Goal: Communication & Community: Answer question/provide support

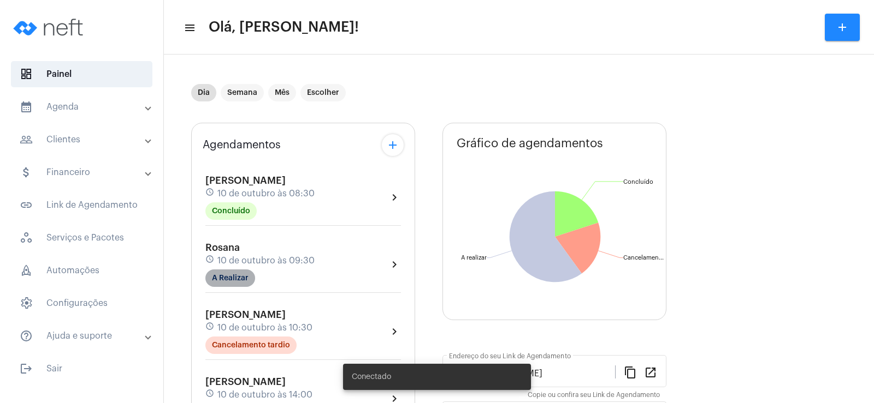
click at [250, 274] on mat-chip "A Realizar" at bounding box center [230, 278] width 50 height 17
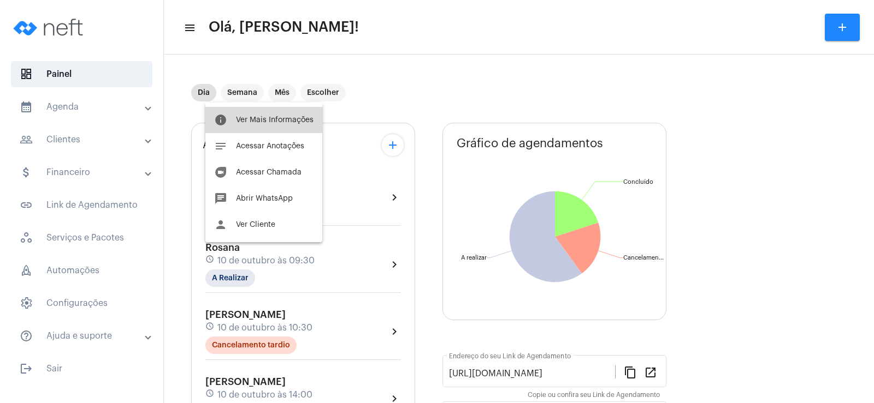
click at [274, 118] on span "Ver Mais Informações" at bounding box center [275, 120] width 78 height 8
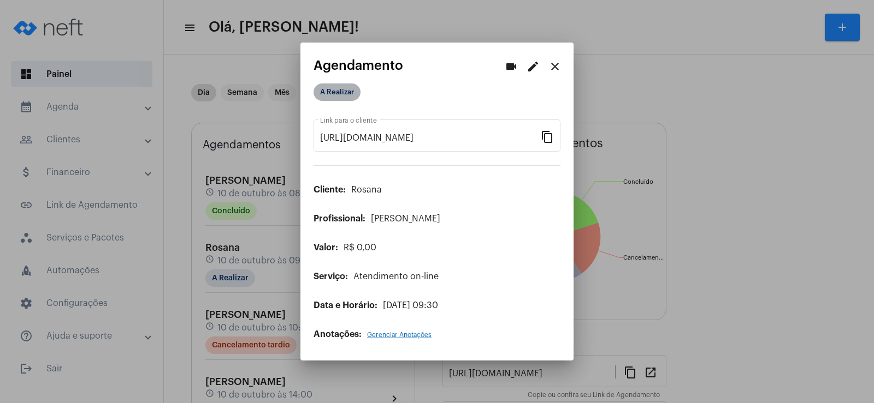
click at [341, 94] on mat-chip "A Realizar" at bounding box center [336, 92] width 47 height 17
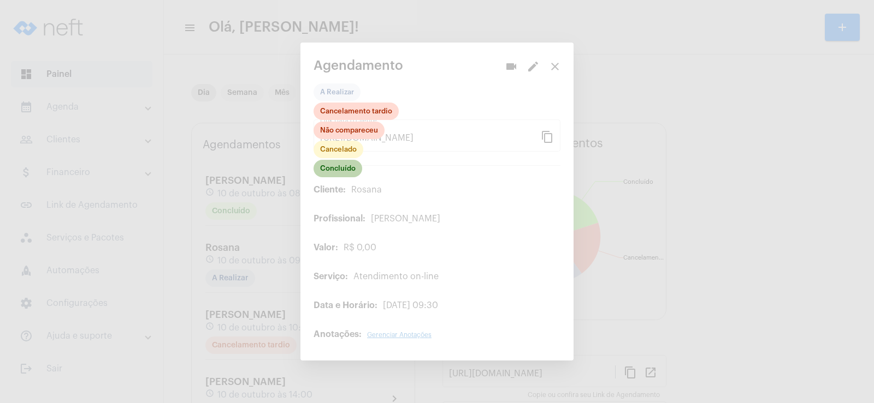
click at [340, 170] on mat-chip "Concluído" at bounding box center [337, 168] width 49 height 17
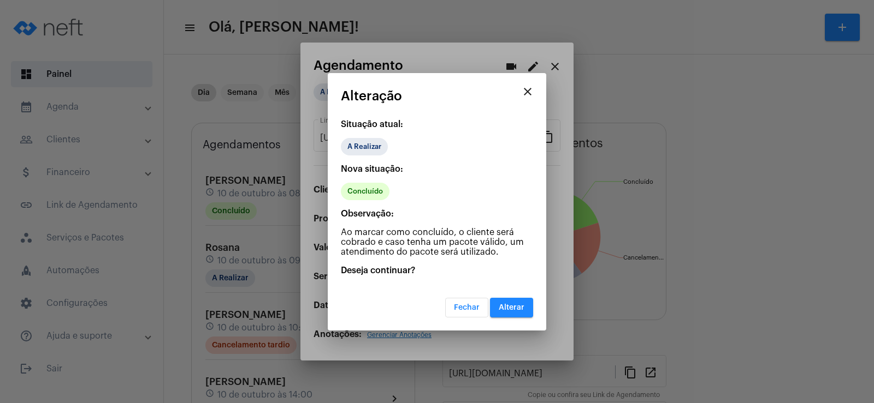
click at [500, 310] on span "Alterar" at bounding box center [511, 308] width 26 height 8
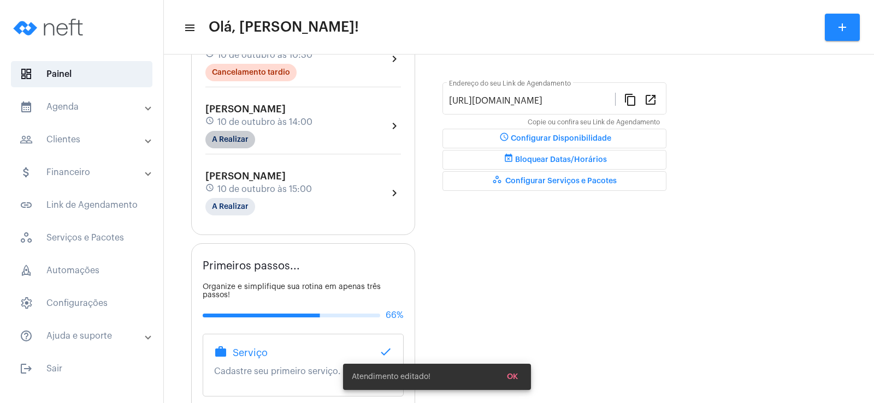
scroll to position [164, 0]
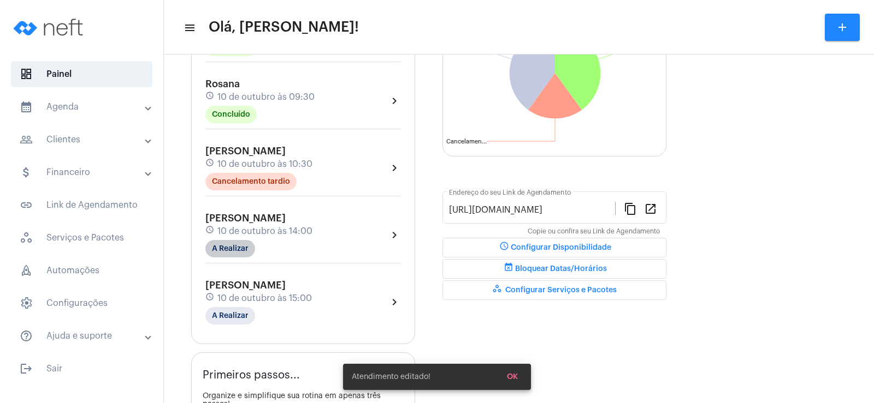
click at [234, 144] on div "[PERSON_NAME] schedule [DATE] 10:30 Cancelamento tardio chevron_right" at bounding box center [303, 171] width 201 height 56
click at [235, 246] on mat-chip "A Realizar" at bounding box center [230, 248] width 50 height 17
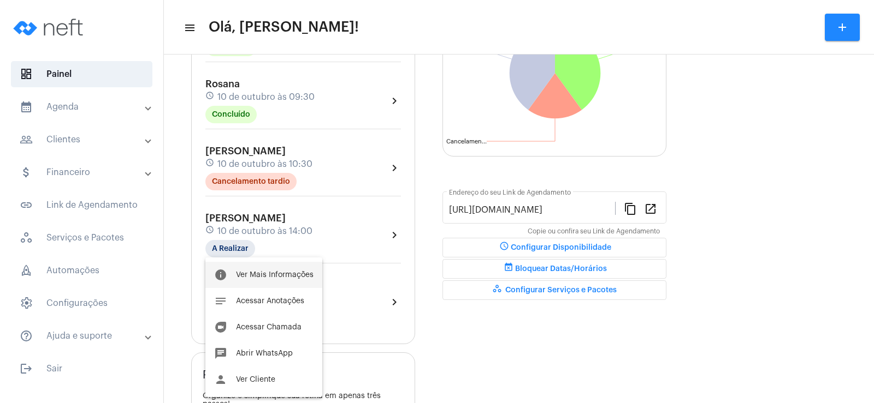
click at [270, 273] on span "Ver Mais Informações" at bounding box center [275, 275] width 78 height 8
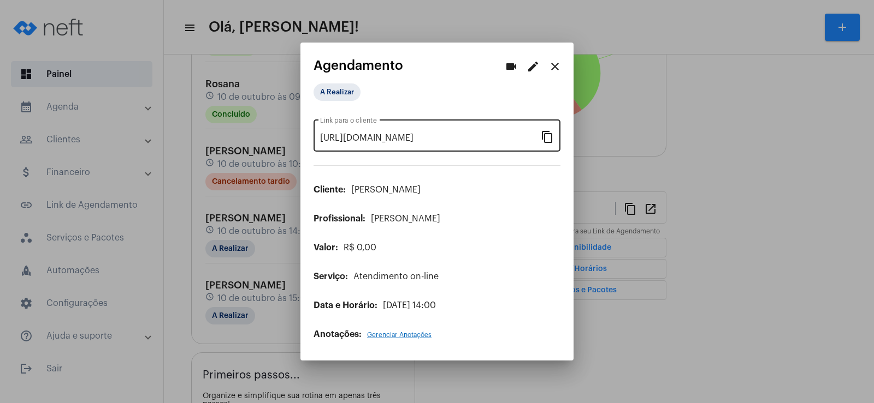
click at [547, 138] on mat-icon "content_copy" at bounding box center [547, 136] width 13 height 13
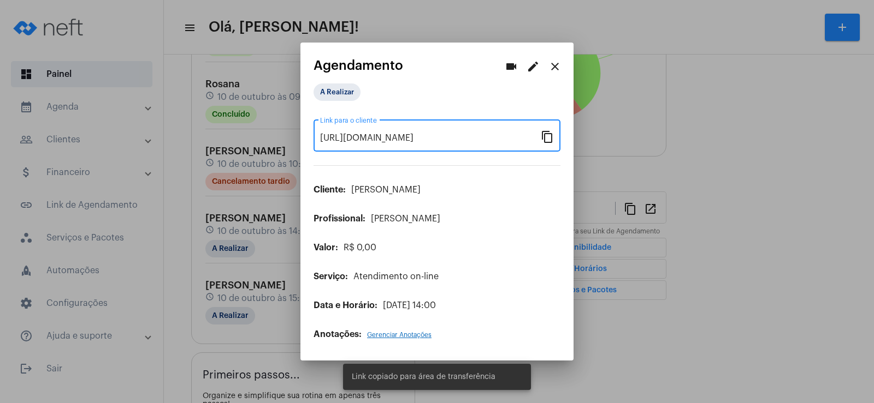
click at [507, 68] on mat-icon "videocam" at bounding box center [510, 66] width 13 height 13
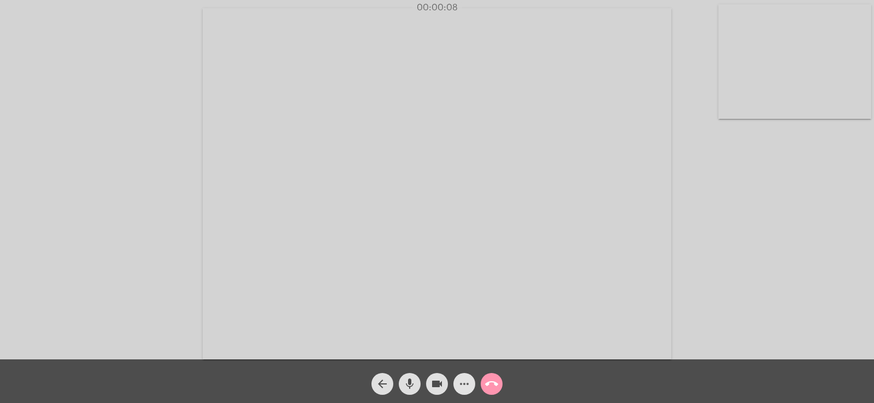
click at [462, 375] on span "more_horiz" at bounding box center [464, 384] width 13 height 22
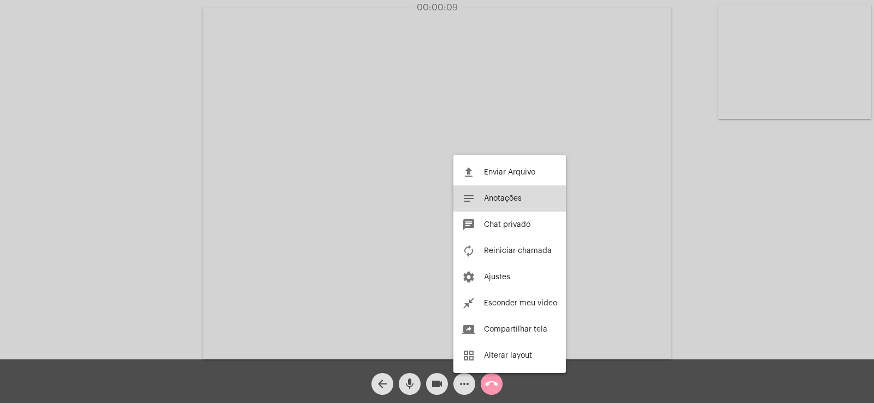
click at [507, 206] on button "notes Anotações" at bounding box center [509, 199] width 112 height 26
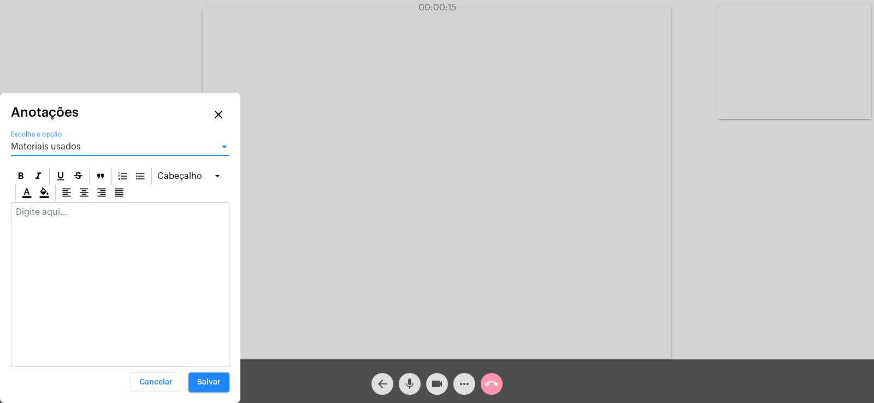
click at [37, 148] on span "Materiais usados" at bounding box center [46, 147] width 70 height 9
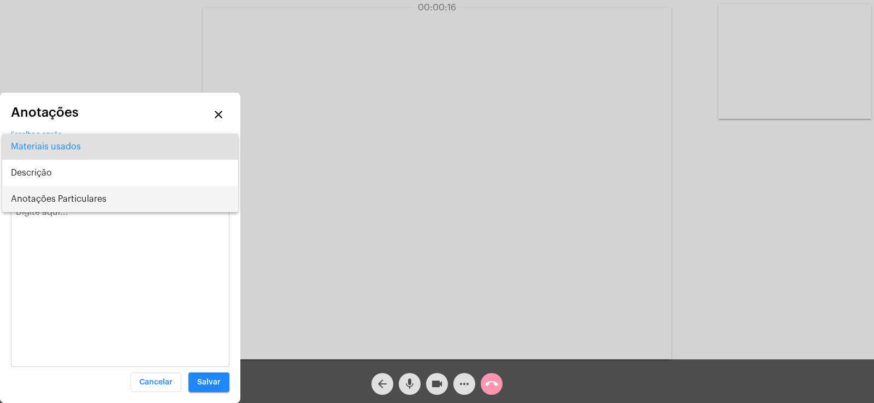
click at [49, 195] on span "Anotações Particulares" at bounding box center [120, 199] width 218 height 26
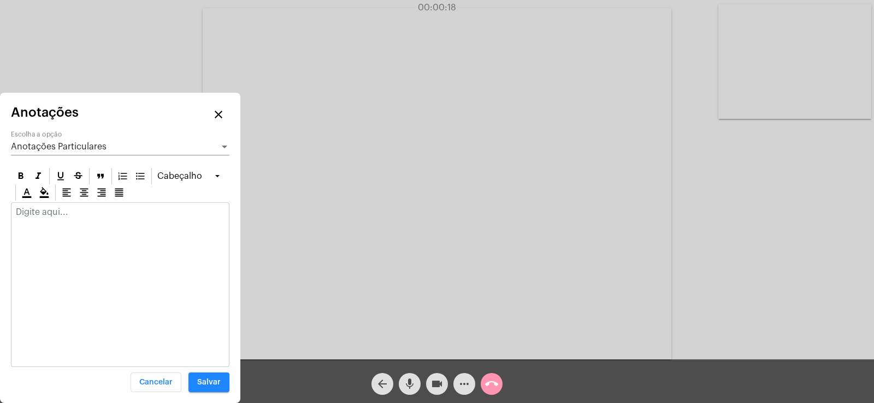
click at [36, 223] on div at bounding box center [119, 215] width 217 height 24
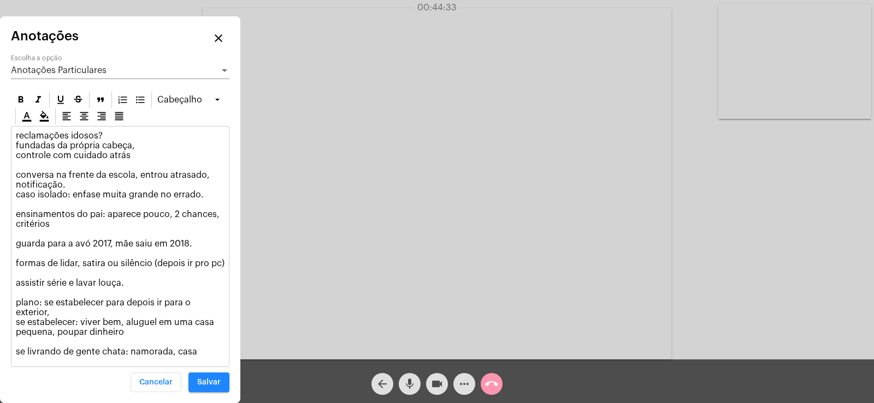
click at [85, 72] on span "Anotações Particulares" at bounding box center [59, 70] width 96 height 9
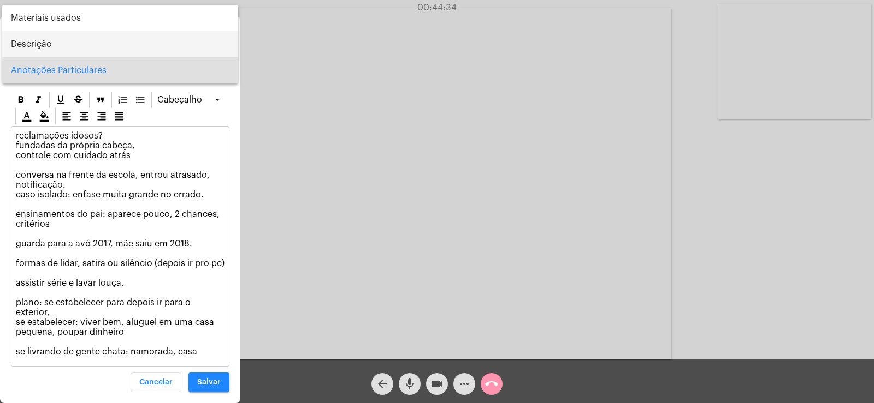
click at [44, 48] on span "Descrição" at bounding box center [120, 44] width 218 height 26
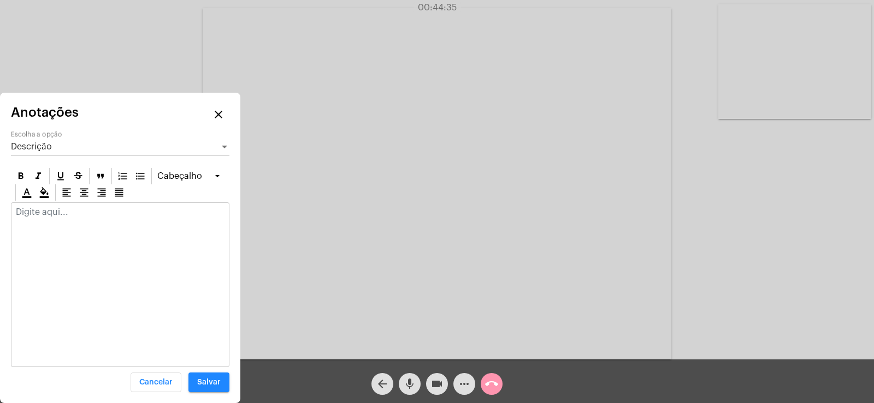
click at [60, 209] on p at bounding box center [120, 212] width 209 height 10
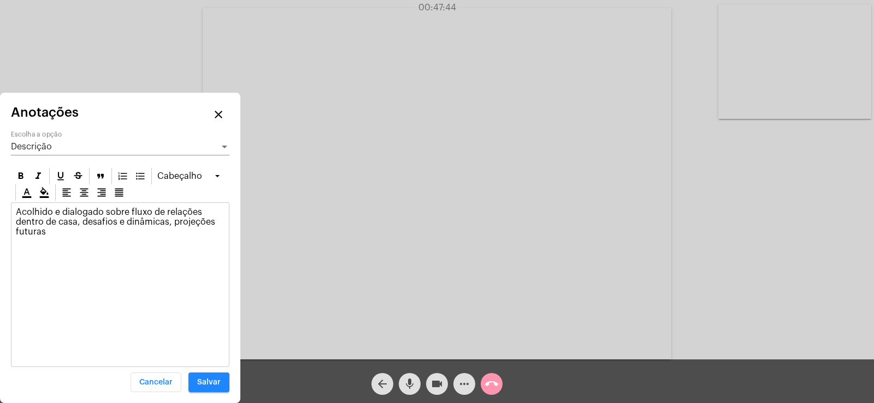
click at [50, 151] on span "Descrição" at bounding box center [31, 147] width 41 height 9
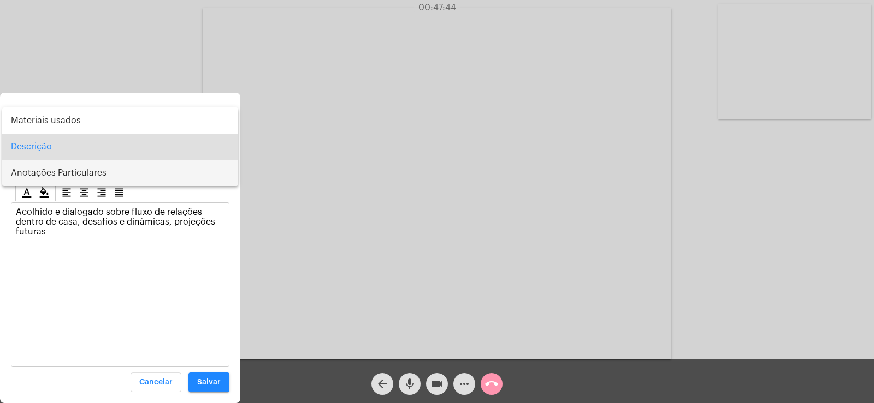
click at [50, 176] on span "Anotações Particulares" at bounding box center [120, 173] width 218 height 26
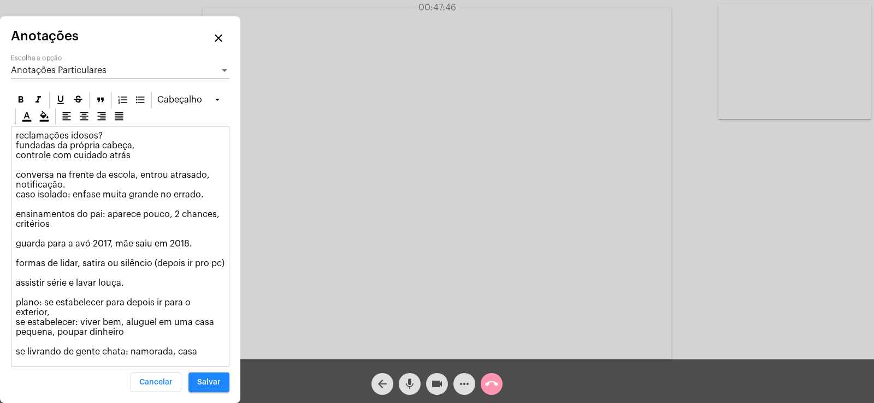
click at [213, 358] on div "reclamações idosos? fundadas da própria cabeça, controle com cuidado atrás conv…" at bounding box center [119, 247] width 217 height 240
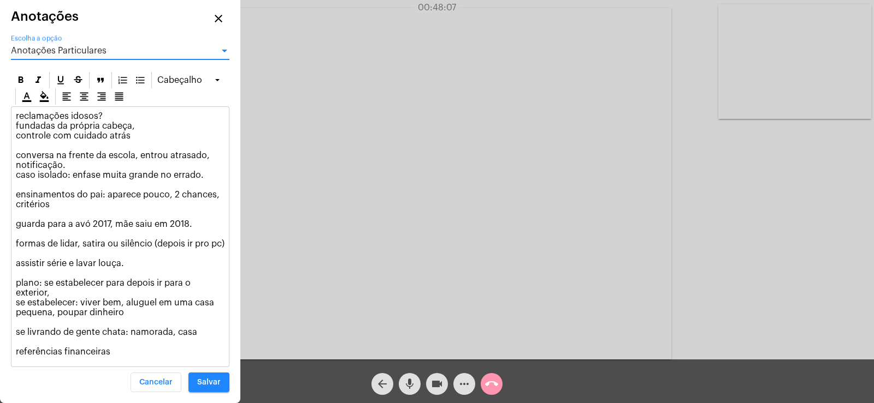
click at [49, 54] on span "Anotações Particulares" at bounding box center [59, 50] width 96 height 9
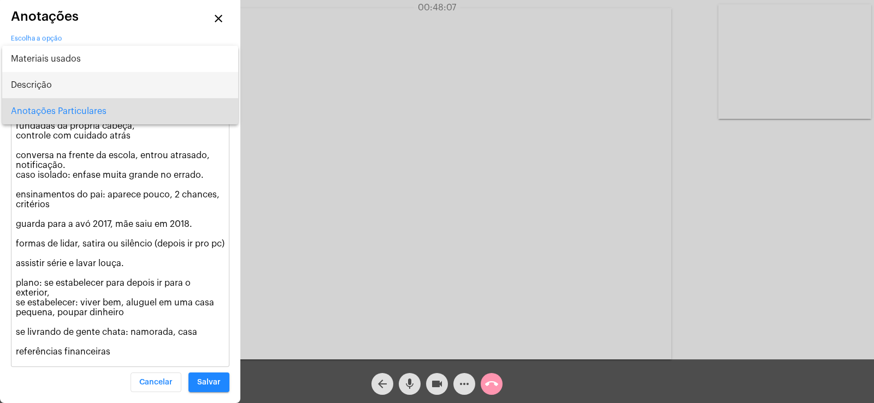
click at [47, 91] on span "Descrição" at bounding box center [120, 85] width 218 height 26
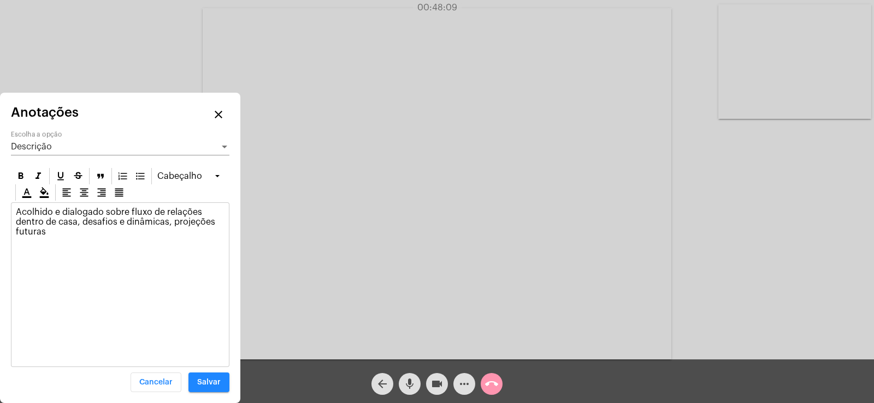
click at [45, 230] on p "Acolhido e dialogado sobre fluxo de relações dentro de casa, desafios e dinâmic…" at bounding box center [120, 221] width 209 height 29
click at [68, 149] on div "Descrição" at bounding box center [115, 147] width 209 height 10
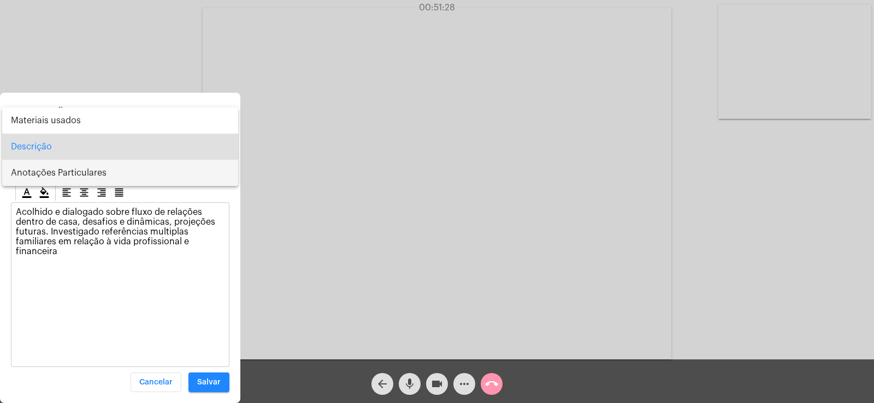
click at [54, 175] on span "Anotações Particulares" at bounding box center [120, 173] width 218 height 26
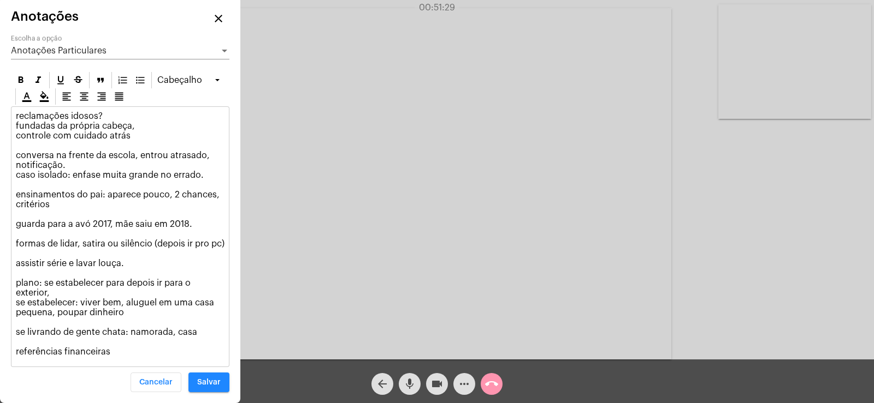
click at [118, 348] on p "reclamações idosos? fundadas da própria cabeça, controle com cuidado atrás conv…" at bounding box center [120, 234] width 209 height 246
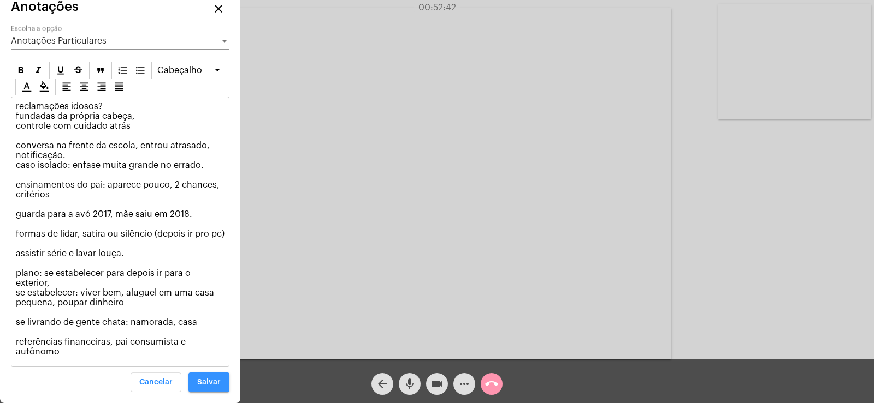
click at [221, 384] on button "Salvar" at bounding box center [208, 383] width 41 height 20
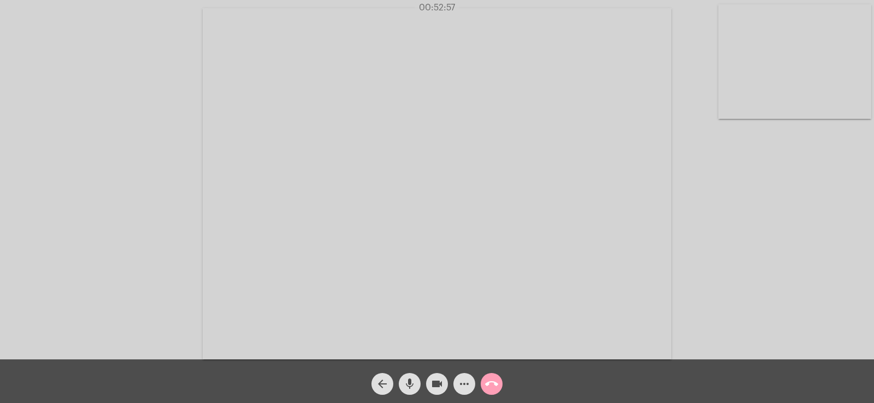
click at [494, 384] on mat-icon "call_end" at bounding box center [491, 384] width 13 height 13
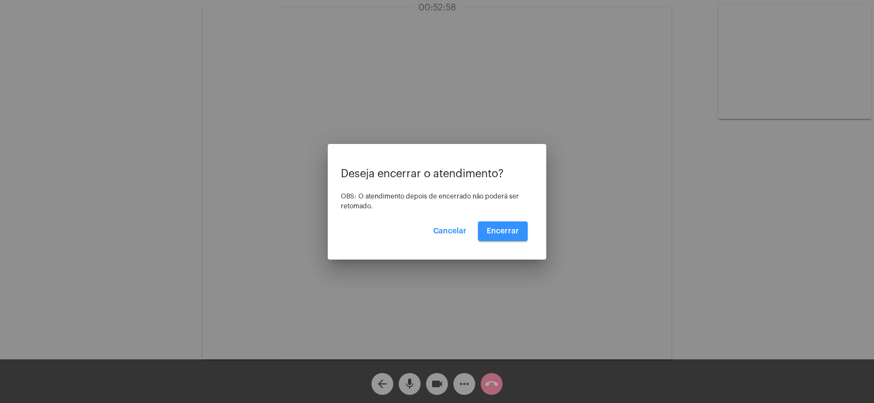
click at [505, 225] on button "Encerrar" at bounding box center [503, 232] width 50 height 20
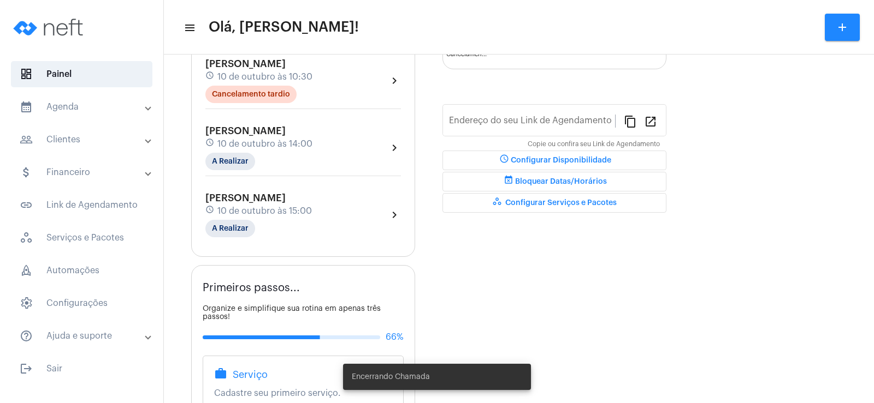
type input "[URL][DOMAIN_NAME]"
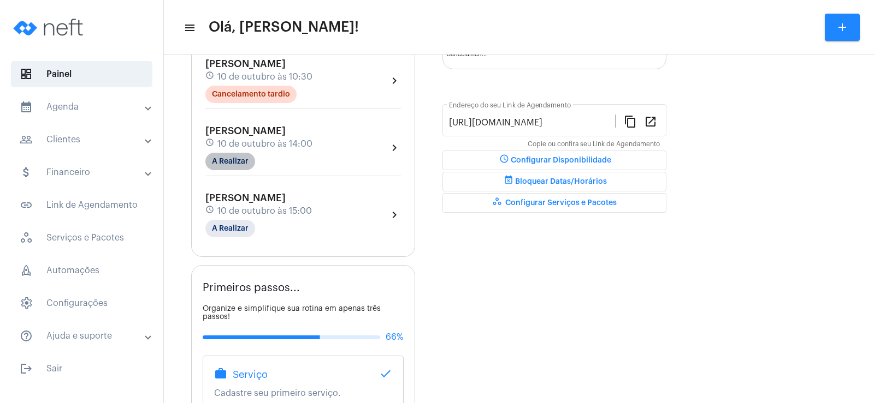
click at [236, 161] on mat-chip "A Realizar" at bounding box center [230, 161] width 50 height 17
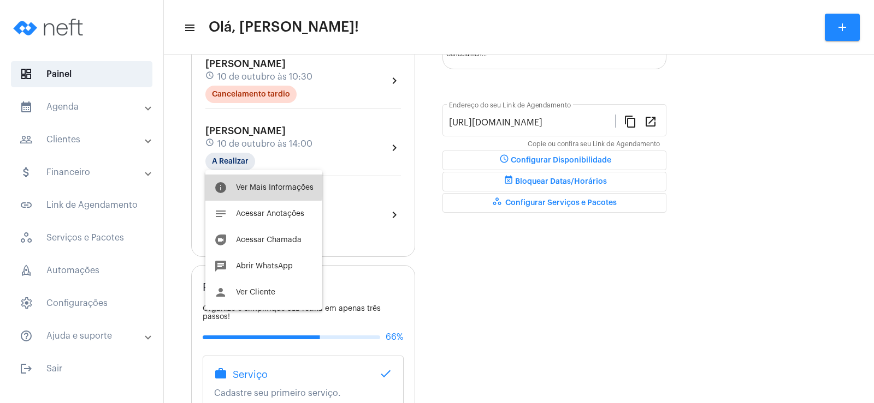
click at [241, 183] on button "info Ver Mais Informações" at bounding box center [263, 188] width 117 height 26
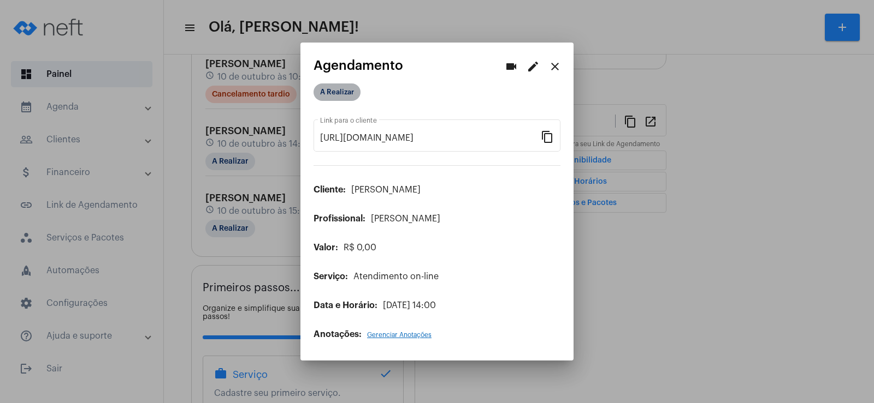
click at [347, 85] on mat-chip "A Realizar" at bounding box center [336, 92] width 47 height 17
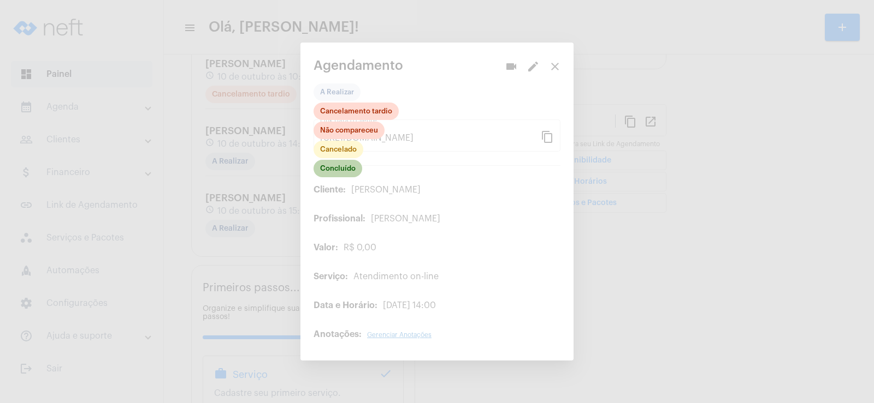
click at [334, 169] on mat-chip "Concluído" at bounding box center [337, 168] width 49 height 17
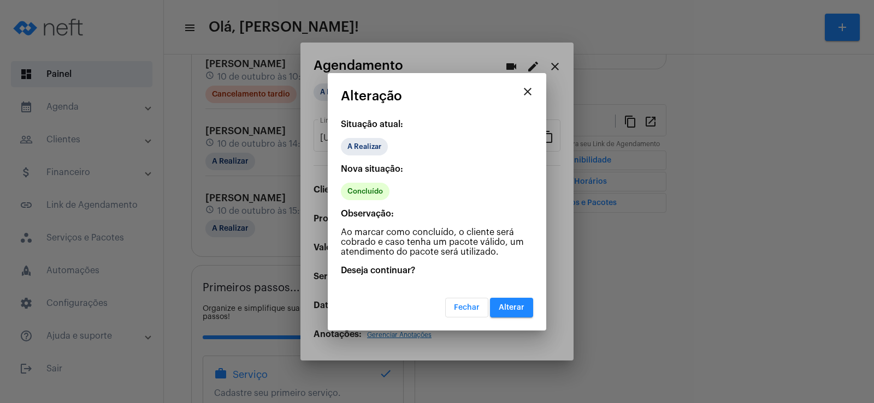
click at [513, 314] on button "Alterar" at bounding box center [511, 308] width 43 height 20
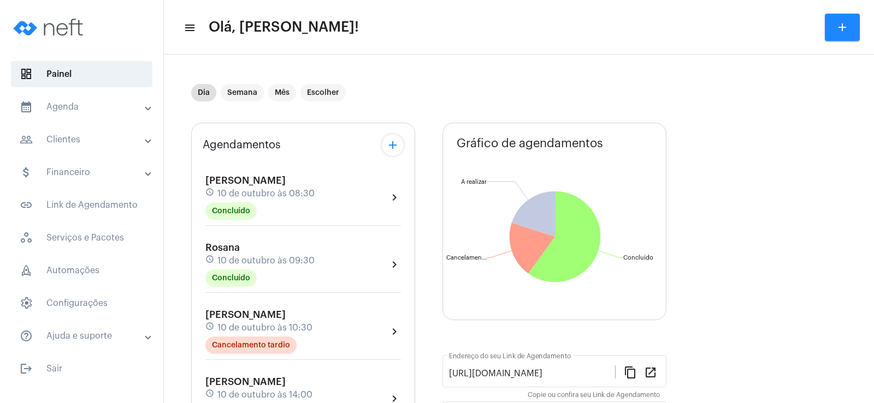
click at [97, 143] on mat-panel-title "people_outline Clientes" at bounding box center [83, 139] width 126 height 13
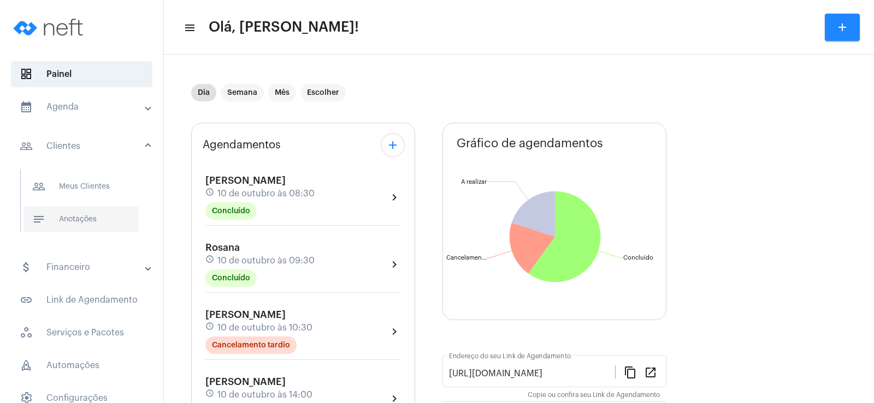
click at [92, 215] on span "notes Anotações" at bounding box center [80, 219] width 115 height 26
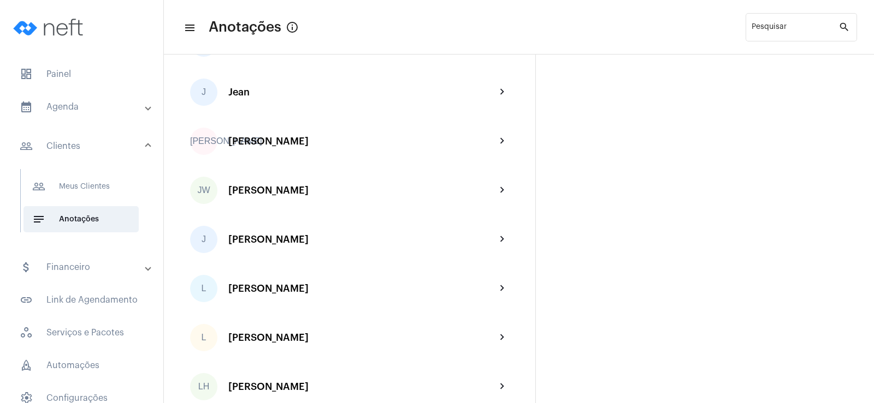
scroll to position [1256, 0]
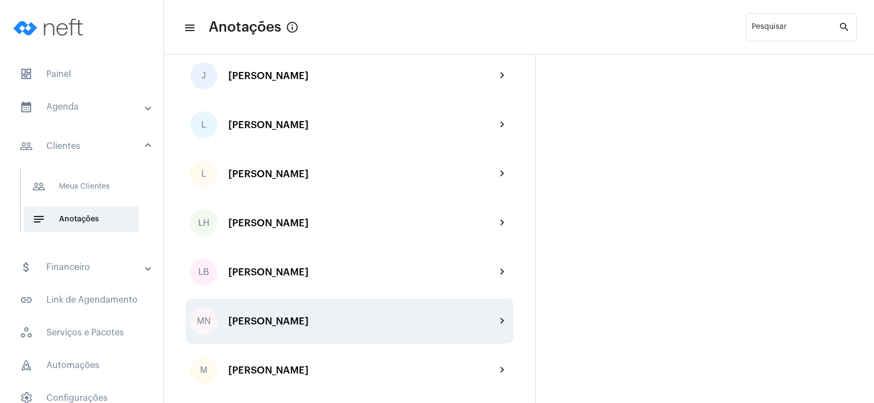
click at [281, 322] on div "[PERSON_NAME]" at bounding box center [362, 321] width 268 height 11
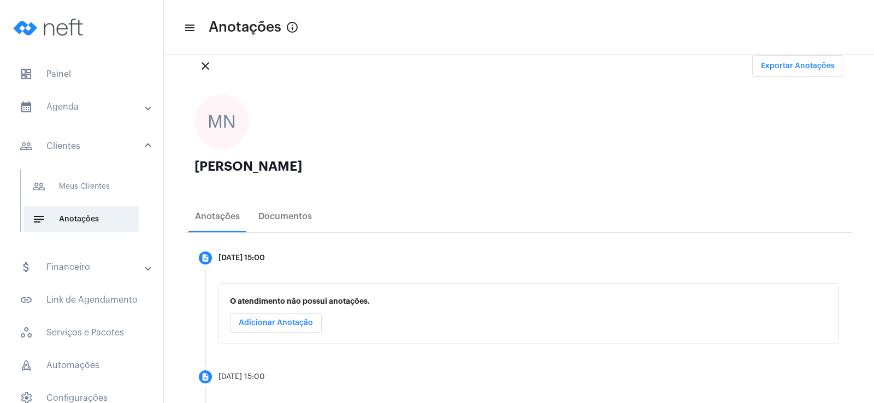
scroll to position [85, 0]
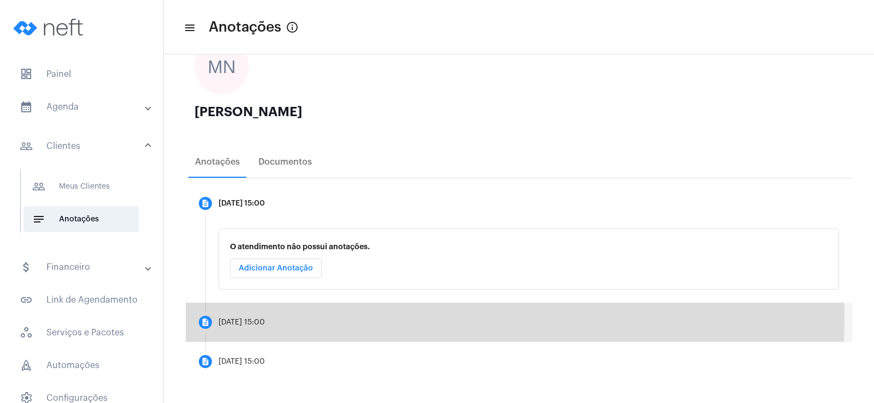
click at [256, 318] on mat-step-header "description [DATE] 15:00" at bounding box center [519, 322] width 666 height 39
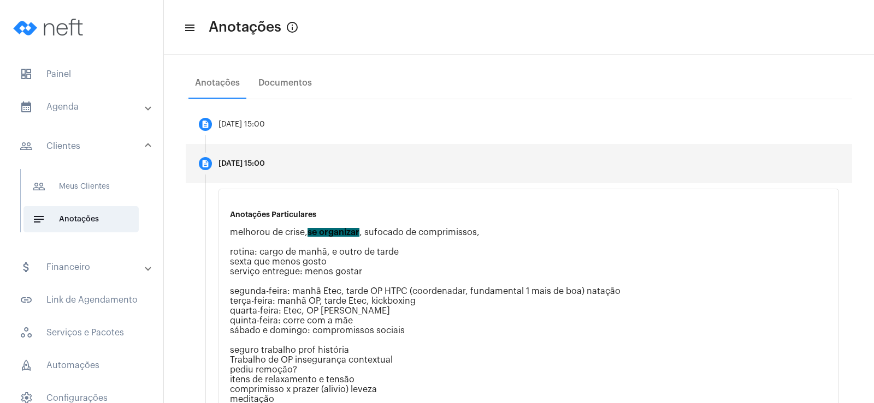
scroll to position [55, 0]
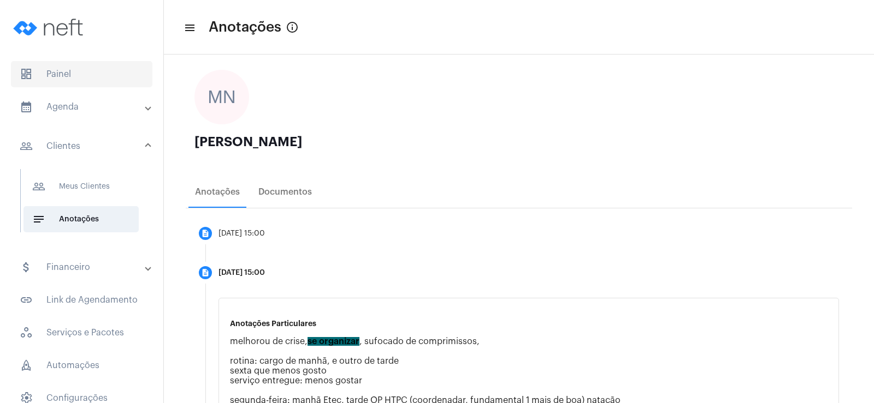
click at [74, 76] on span "dashboard Painel" at bounding box center [81, 74] width 141 height 26
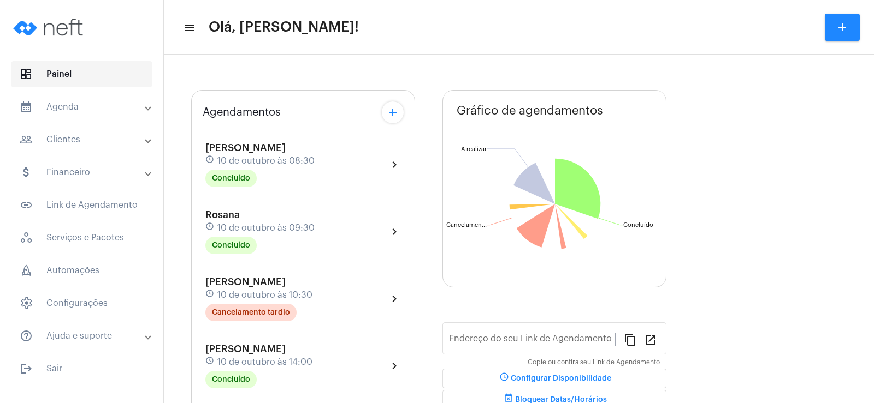
type input "[URL][DOMAIN_NAME]"
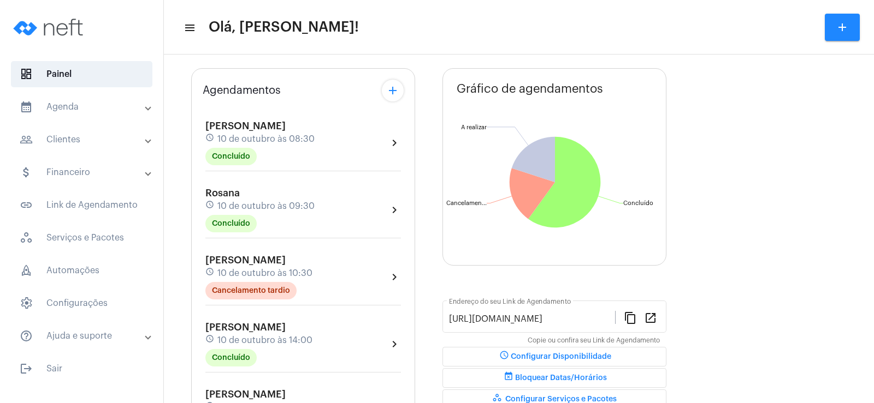
scroll to position [109, 0]
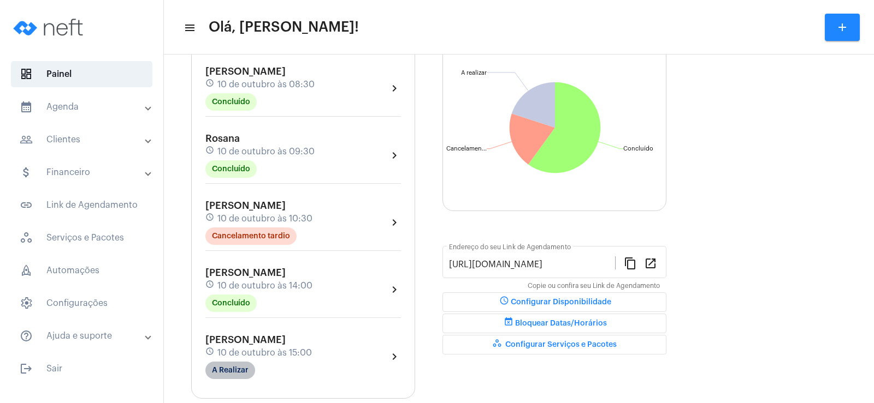
click at [239, 368] on mat-chip "A Realizar" at bounding box center [230, 370] width 50 height 17
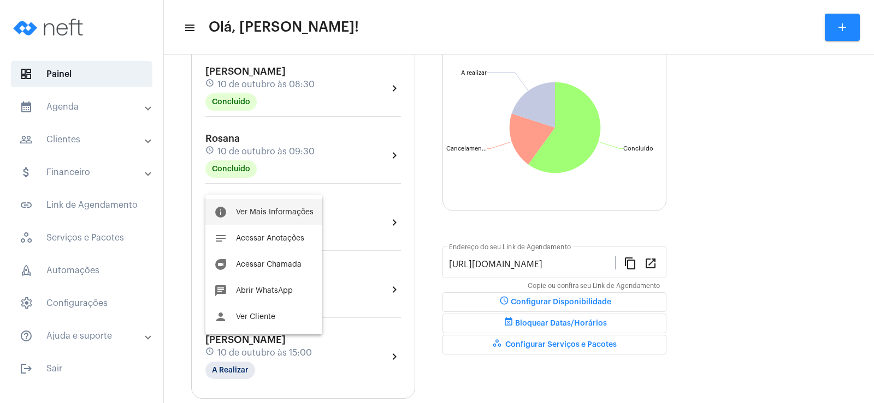
click at [276, 212] on span "Ver Mais Informações" at bounding box center [275, 213] width 78 height 8
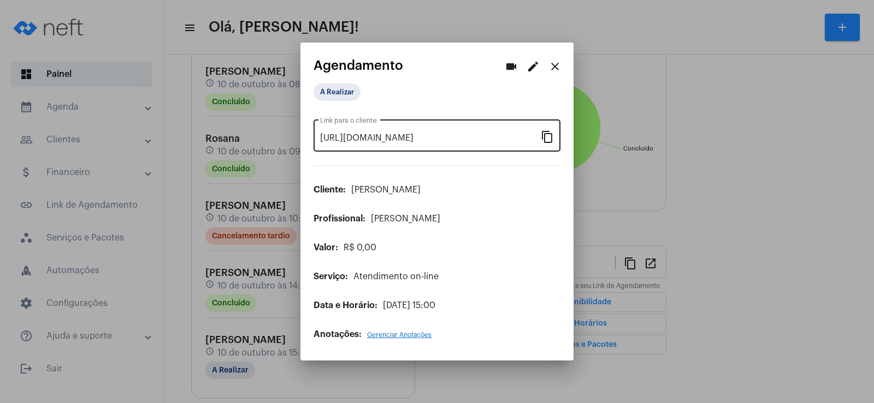
click at [542, 137] on mat-icon "content_copy" at bounding box center [547, 136] width 13 height 13
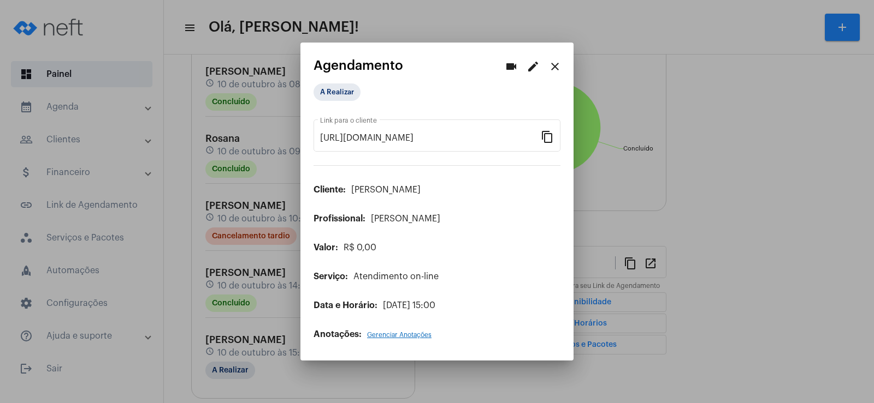
scroll to position [0, 95]
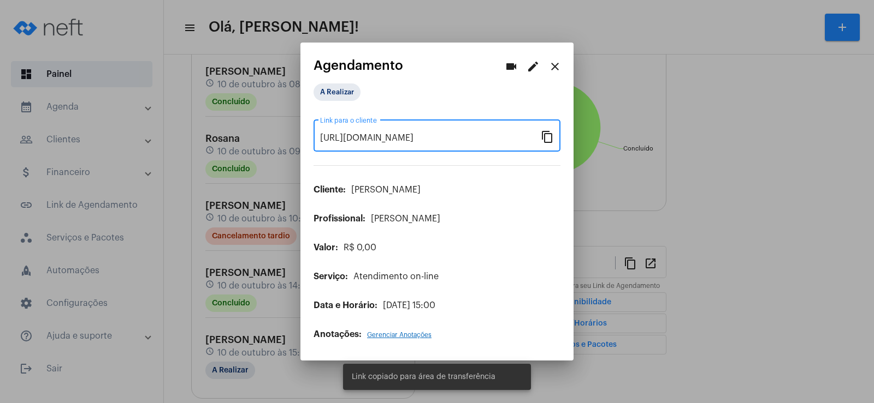
click at [511, 67] on mat-icon "videocam" at bounding box center [510, 66] width 13 height 13
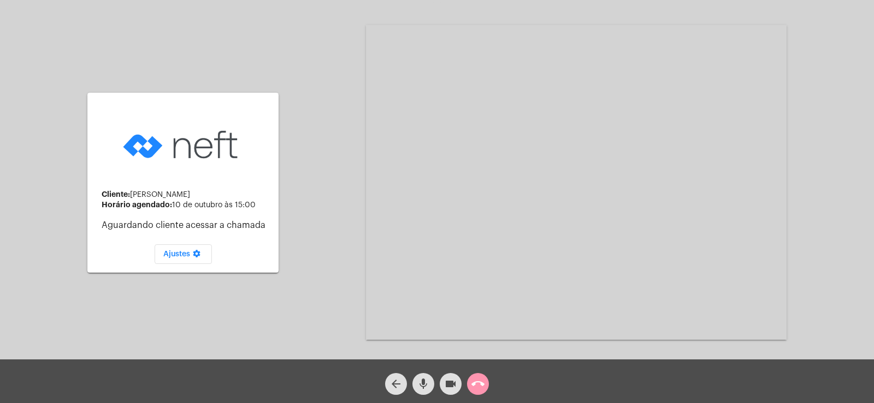
click at [430, 380] on button "mic" at bounding box center [423, 384] width 22 height 22
click at [452, 390] on mat-icon "videocam" at bounding box center [450, 384] width 13 height 13
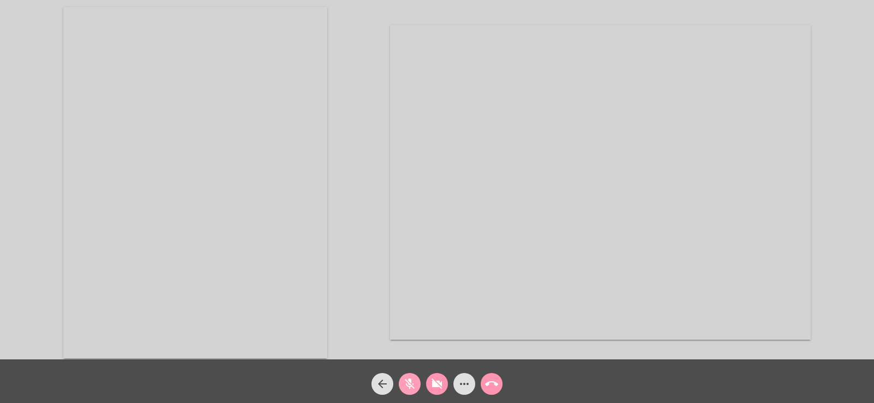
click at [414, 388] on body "Acessando Câmera e Microfone... arrow_back mic_off videocam_off more_horiz call…" at bounding box center [437, 201] width 874 height 403
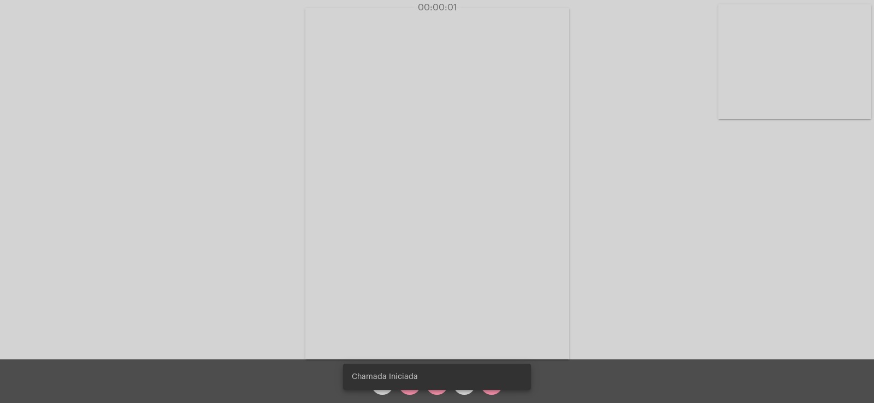
click at [408, 393] on div "Chamada Iniciada" at bounding box center [437, 377] width 214 height 52
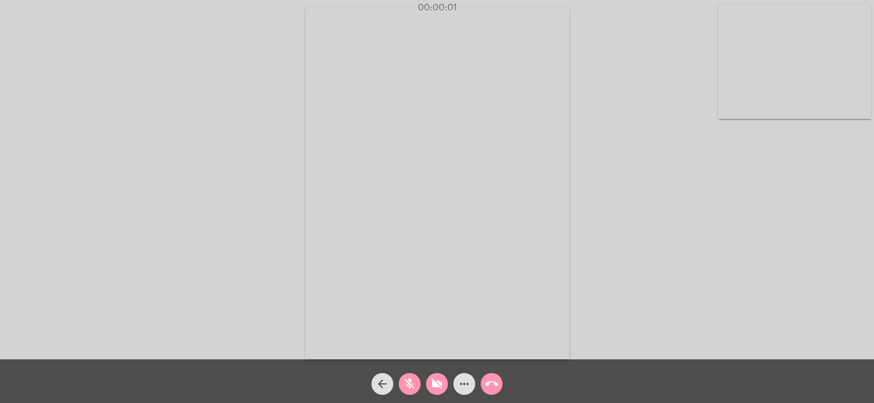
click at [411, 387] on mat-icon "mic_off" at bounding box center [409, 384] width 13 height 13
click at [432, 384] on mat-icon "videocam_off" at bounding box center [436, 384] width 13 height 13
click at [465, 387] on mat-icon "more_horiz" at bounding box center [464, 384] width 13 height 13
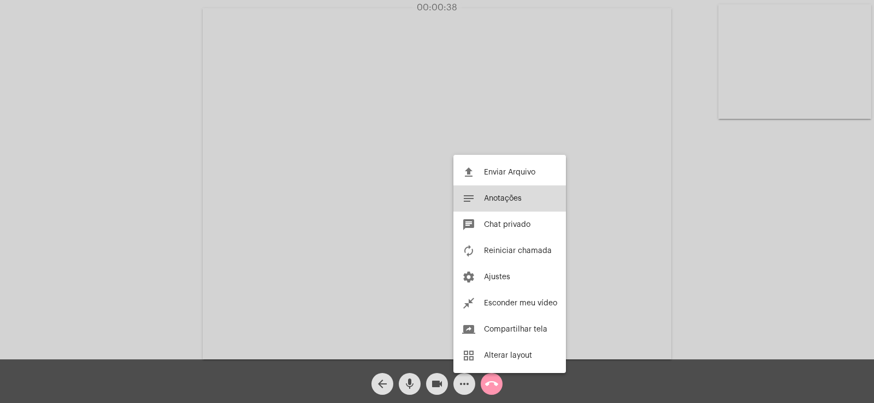
click at [502, 199] on span "Anotações" at bounding box center [503, 199] width 38 height 8
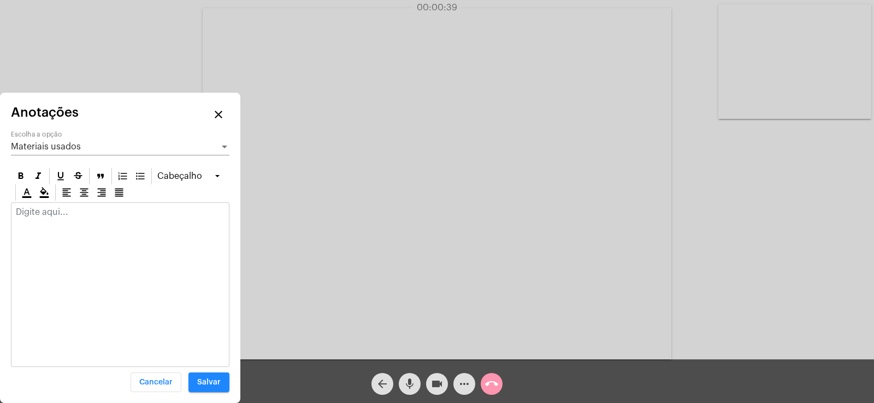
click at [79, 150] on span "Materiais usados" at bounding box center [46, 147] width 70 height 9
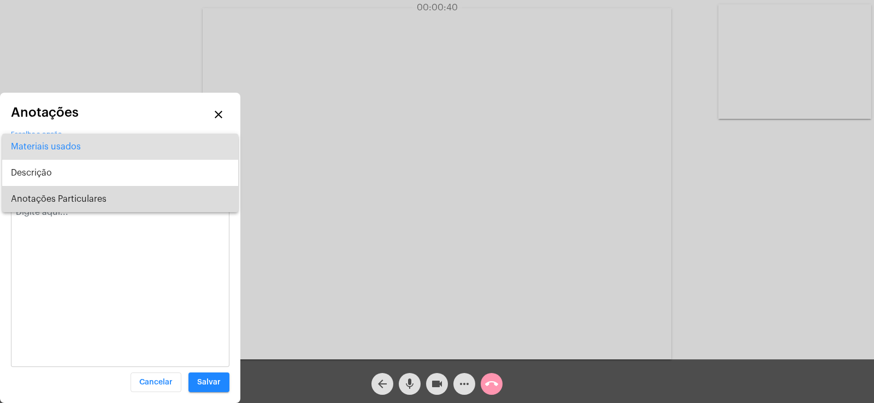
click at [68, 194] on span "Anotações Particulares" at bounding box center [120, 199] width 218 height 26
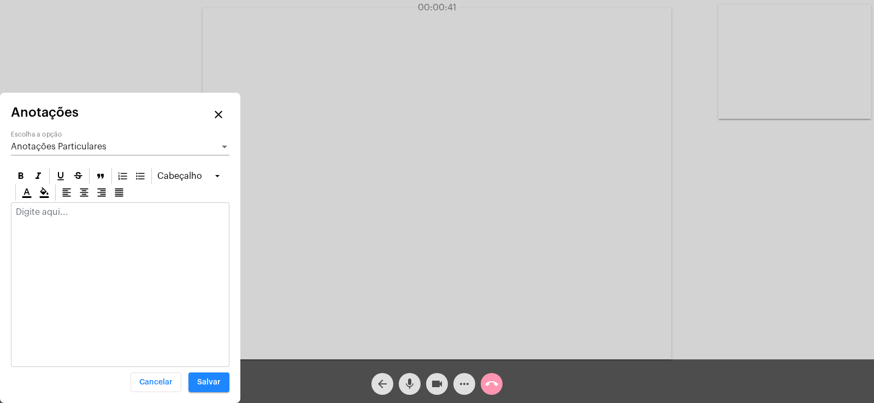
click at [36, 205] on div at bounding box center [119, 215] width 217 height 24
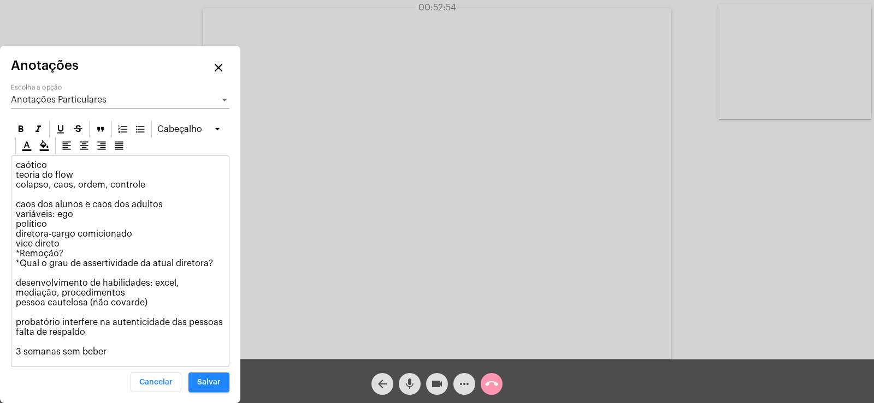
click at [128, 99] on div "Anotações Particulares" at bounding box center [115, 100] width 209 height 10
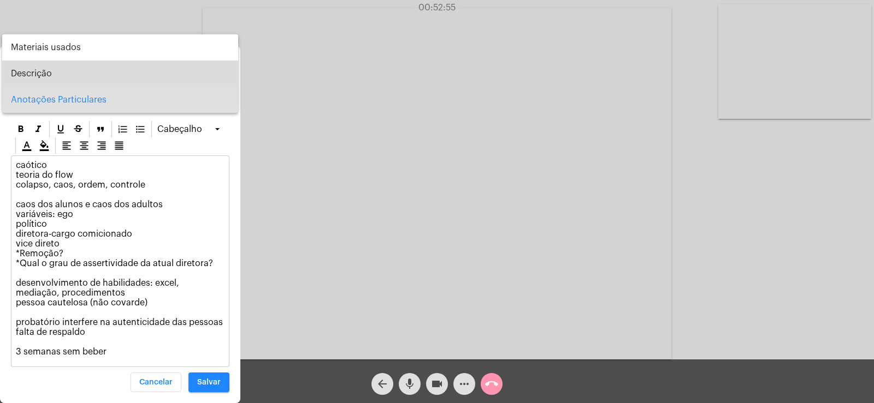
click at [45, 80] on span "Descrição" at bounding box center [120, 74] width 218 height 26
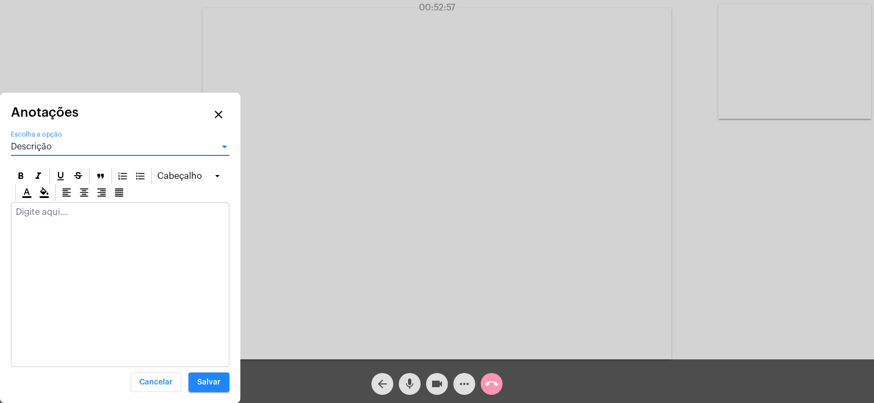
click at [50, 206] on div at bounding box center [119, 215] width 217 height 24
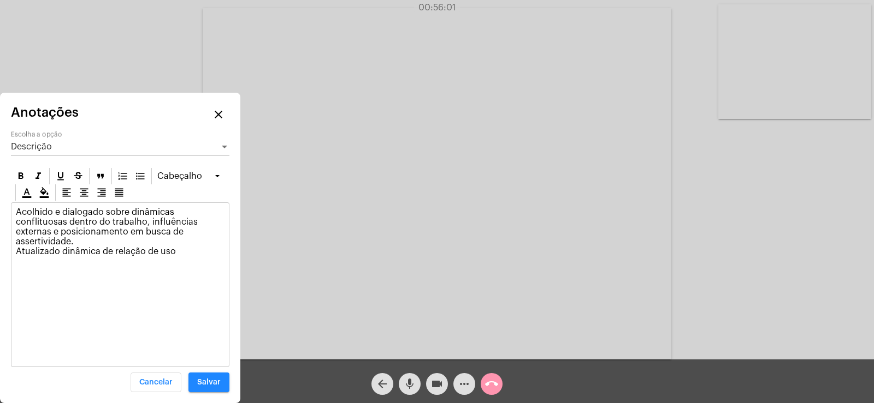
click at [202, 383] on span "Salvar" at bounding box center [208, 383] width 23 height 8
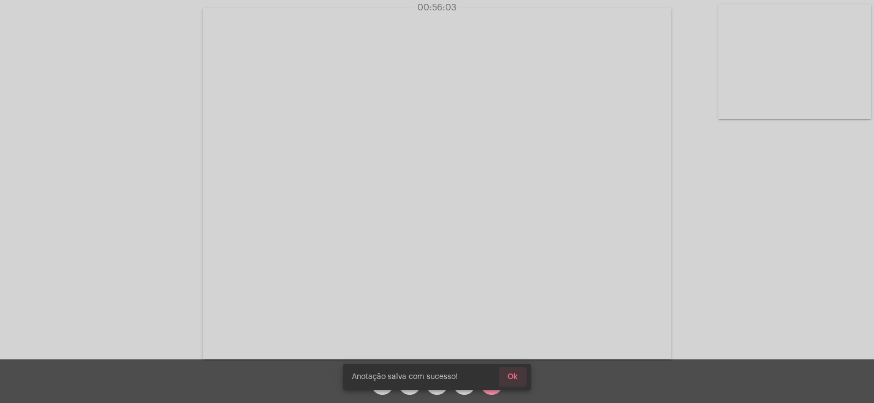
click at [513, 376] on span "Ok" at bounding box center [512, 377] width 10 height 8
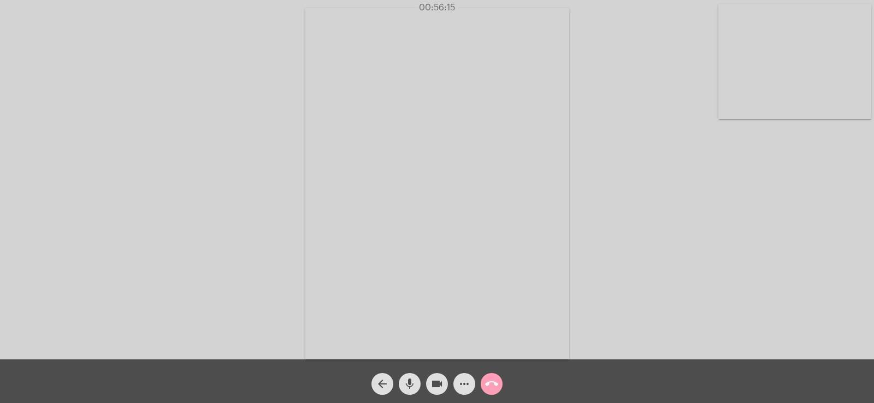
click at [497, 387] on mat-icon "call_end" at bounding box center [491, 384] width 13 height 13
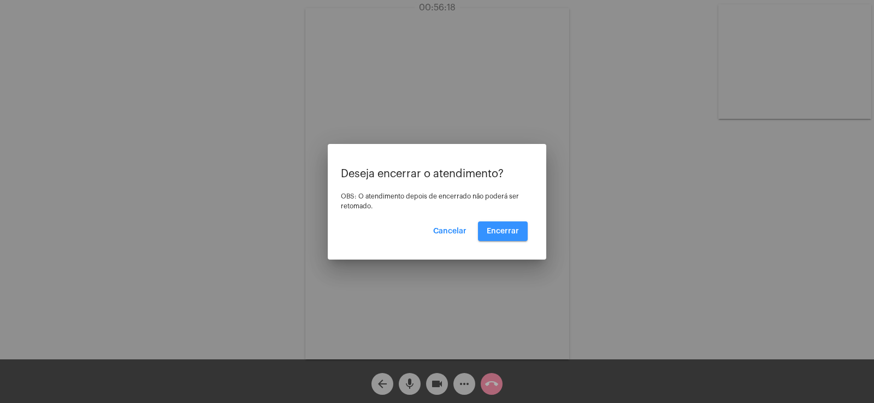
click at [506, 233] on span "Encerrar" at bounding box center [502, 232] width 32 height 8
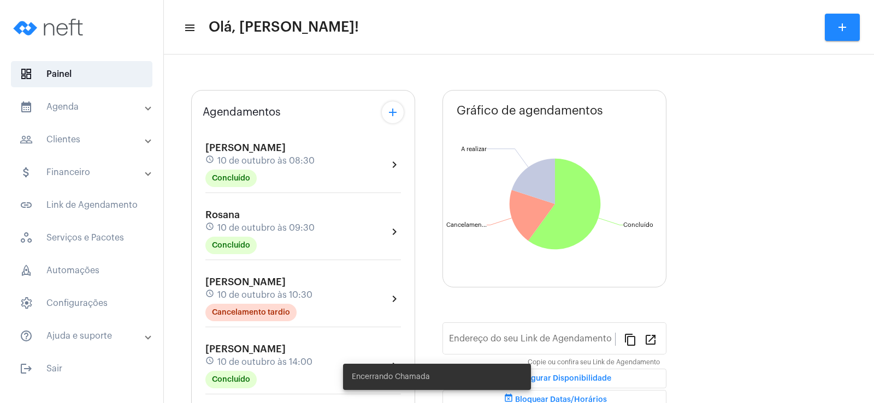
type input "[URL][DOMAIN_NAME]"
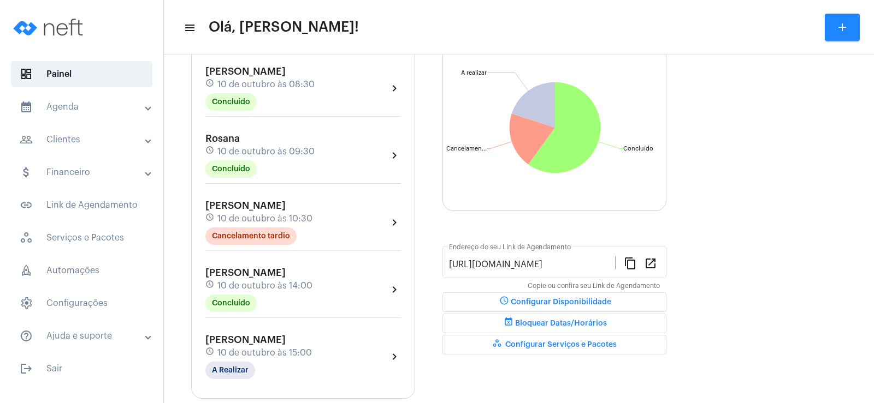
scroll to position [218, 0]
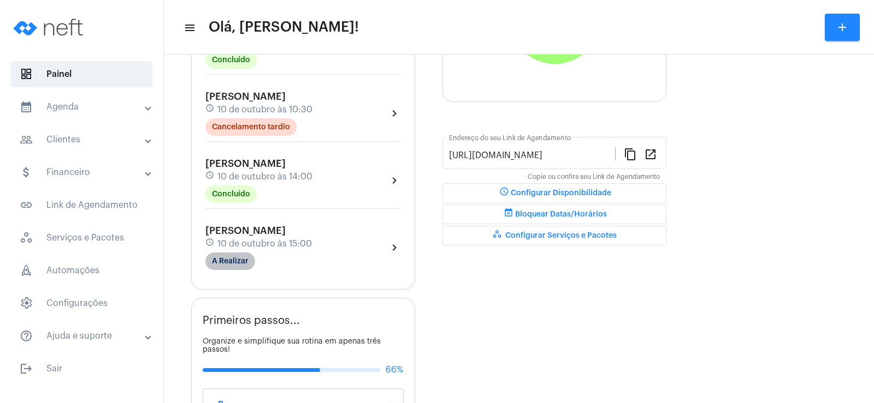
click at [234, 257] on mat-chip "A Realizar" at bounding box center [230, 261] width 50 height 17
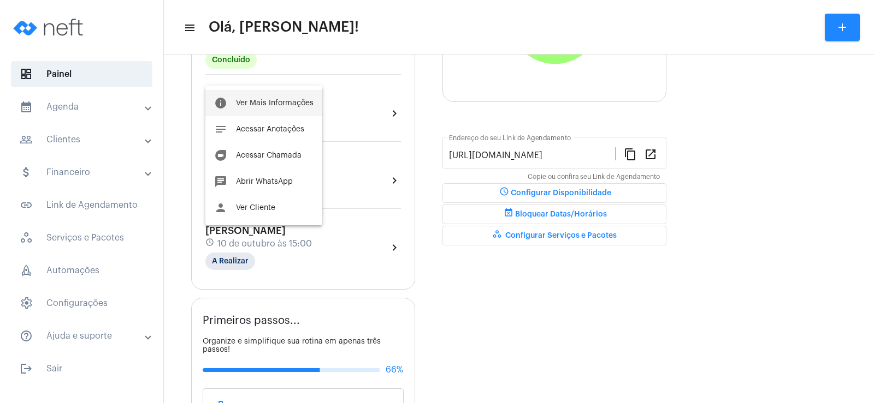
click at [257, 97] on button "info Ver Mais Informações" at bounding box center [263, 103] width 117 height 26
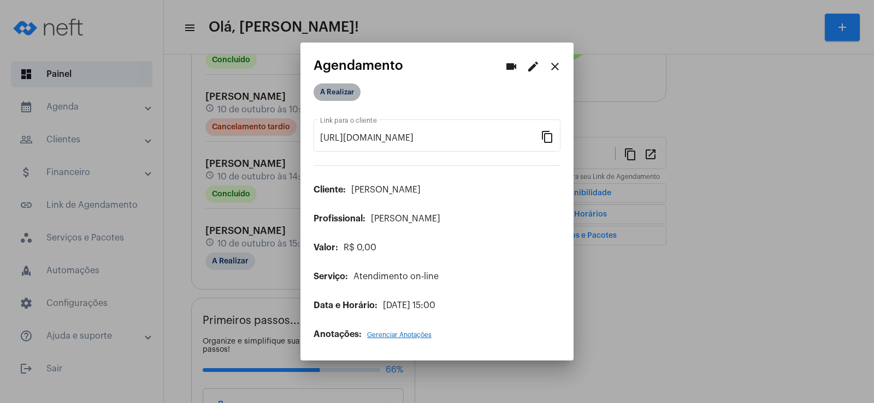
click at [349, 91] on mat-chip "A Realizar" at bounding box center [336, 92] width 47 height 17
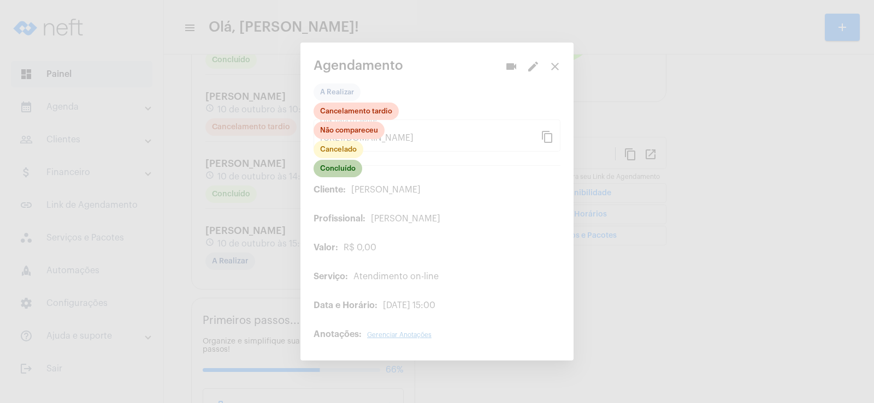
click at [331, 175] on mat-chip "Concluído" at bounding box center [337, 168] width 49 height 17
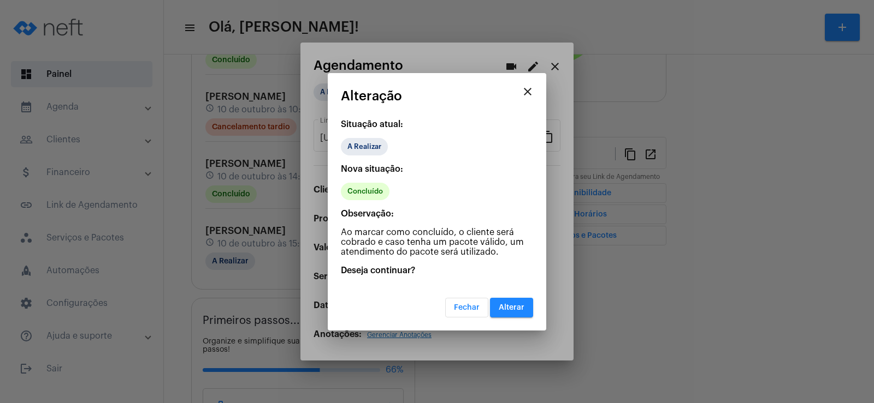
click at [514, 314] on button "Alterar" at bounding box center [511, 308] width 43 height 20
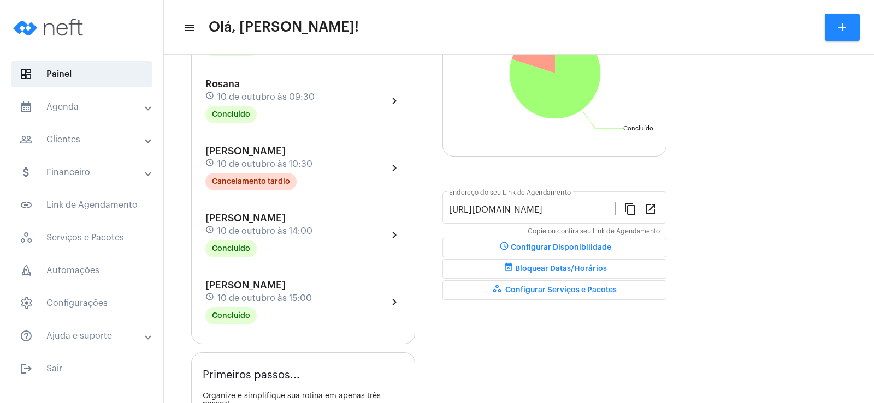
scroll to position [218, 0]
